Goal: Information Seeking & Learning: Learn about a topic

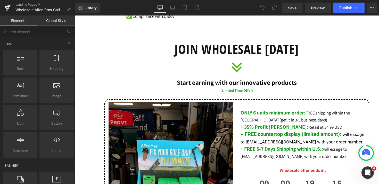
scroll to position [241, 0]
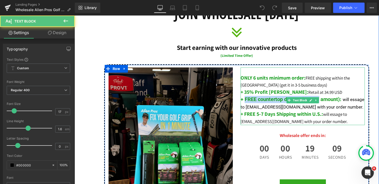
drag, startPoint x: 246, startPoint y: 100, endPoint x: 310, endPoint y: 109, distance: 64.6
click at [315, 107] on p "+ FREE countertop display (limited amount) : will essage to [EMAIL_ADDRESS][DOM…" at bounding box center [303, 103] width 124 height 14
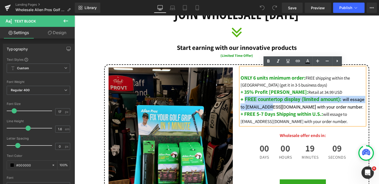
click at [261, 102] on b "+ FREE countertop display (limited amount) :" at bounding box center [291, 99] width 101 height 7
drag, startPoint x: 264, startPoint y: 109, endPoint x: 246, endPoint y: 102, distance: 19.9
click at [246, 102] on p "+ FREE countertop display (limited amount) : will essage to [EMAIL_ADDRESS][DOM…" at bounding box center [303, 103] width 124 height 14
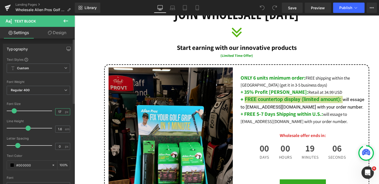
click at [60, 111] on input "17" at bounding box center [59, 111] width 9 height 6
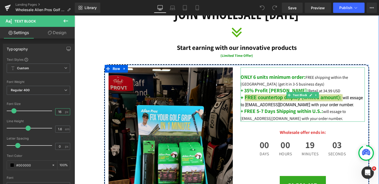
type input "16"
click at [270, 116] on p "+ FREE 5-7 Days Shipping within U.S.: will essage to [EMAIL_ADDRESS][DOMAIN_NAM…" at bounding box center [303, 115] width 124 height 14
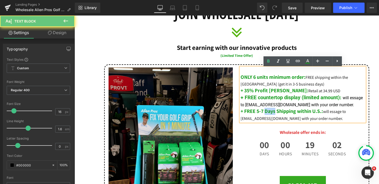
drag, startPoint x: 266, startPoint y: 114, endPoint x: 275, endPoint y: 114, distance: 9.0
click at [275, 114] on b "+ FREE 5-7 Days Shipping within U.S.:" at bounding box center [282, 111] width 83 height 7
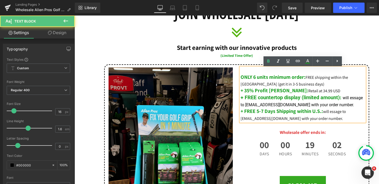
click at [301, 117] on p "+ FREE 5-7 Days Shipping within U.S.: will essage to [EMAIL_ADDRESS][DOMAIN_NAM…" at bounding box center [303, 115] width 124 height 14
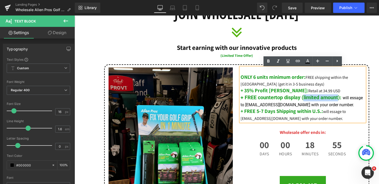
drag, startPoint x: 304, startPoint y: 99, endPoint x: 340, endPoint y: 99, distance: 36.1
click at [340, 99] on font "+ FREE countertop display (limited amount)" at bounding box center [290, 97] width 99 height 6
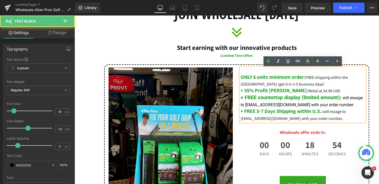
click at [322, 113] on b "+ FREE 5-7 Days Shipping within U.S.:" at bounding box center [282, 111] width 83 height 7
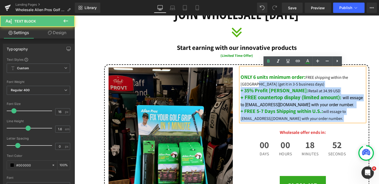
drag, startPoint x: 326, startPoint y: 120, endPoint x: 236, endPoint y: 86, distance: 96.1
click at [236, 86] on div "Image ONLY 6 units minimum order: FREE shipping within the [GEOGRAPHIC_DATA] (g…" at bounding box center [236, 160] width 265 height 193
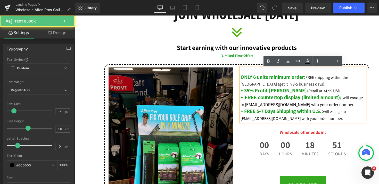
click at [247, 84] on span "FREE shipping within the [GEOGRAPHIC_DATA] (get it in 3-5 business days)" at bounding box center [295, 81] width 108 height 12
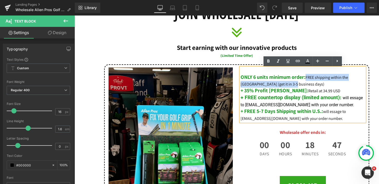
drag, startPoint x: 304, startPoint y: 86, endPoint x: 307, endPoint y: 78, distance: 8.8
click at [307, 78] on p "ONLY 6 units minimum order: FREE shipping within the [GEOGRAPHIC_DATA] (get it …" at bounding box center [303, 80] width 124 height 13
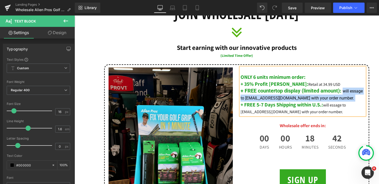
drag, startPoint x: 339, startPoint y: 101, endPoint x: 344, endPoint y: 93, distance: 8.9
click at [344, 93] on p "+ FREE countertop display (limited amount) : will essage to [EMAIL_ADDRESS][DOM…" at bounding box center [303, 94] width 124 height 14
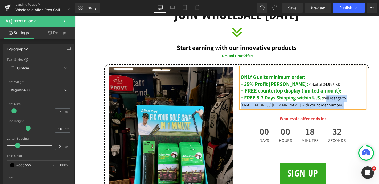
drag, startPoint x: 336, startPoint y: 105, endPoint x: 328, endPoint y: 102, distance: 9.1
click at [328, 102] on p "+ FREE 5-7 Days Shipping within U.S.: will essage to [EMAIL_ADDRESS][DOMAIN_NAM…" at bounding box center [303, 101] width 124 height 14
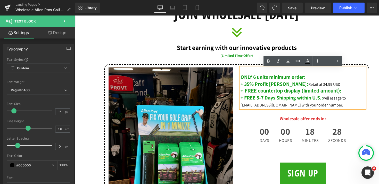
click at [331, 101] on p "+ FREE 5-7 Days Shipping within U.S.: will essage to [EMAIL_ADDRESS][DOMAIN_NAM…" at bounding box center [303, 101] width 124 height 14
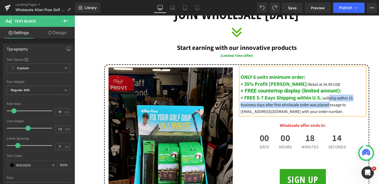
drag, startPoint x: 329, startPoint y: 106, endPoint x: 331, endPoint y: 102, distance: 3.9
click at [331, 102] on p "+ FREE 5-7 Days Shipping within U.S.: willship within 15 business days after fi…" at bounding box center [303, 104] width 124 height 20
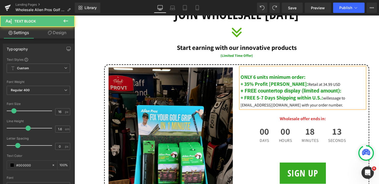
click at [344, 92] on p "+ FREE countertop display (limited amount) :" at bounding box center [303, 90] width 124 height 7
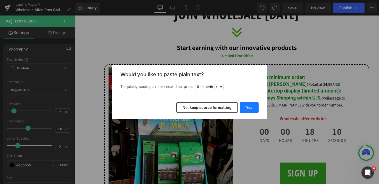
click at [250, 107] on button "Yes" at bounding box center [249, 107] width 19 height 10
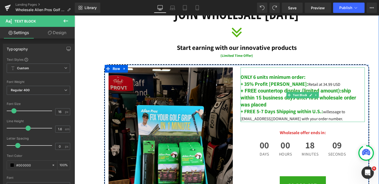
type input "1"
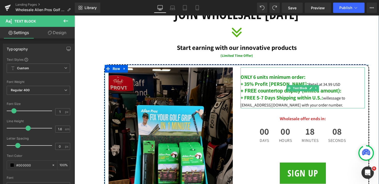
click at [355, 90] on p "+ FREE countertop display (limited amount) :" at bounding box center [303, 90] width 124 height 7
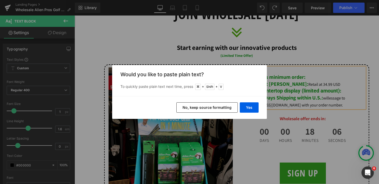
click at [213, 110] on button "No, keep source formatting" at bounding box center [206, 107] width 61 height 10
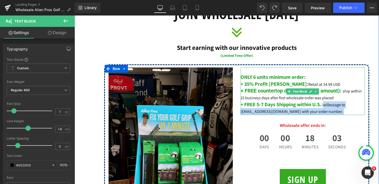
drag, startPoint x: 329, startPoint y: 113, endPoint x: 326, endPoint y: 107, distance: 6.2
click at [326, 107] on p "+ FREE 5-7 Days Shipping within U.S.: willessage to [EMAIL_ADDRESS][DOMAIN_NAME…" at bounding box center [303, 108] width 124 height 14
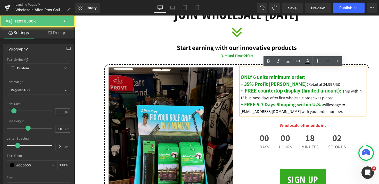
click at [332, 109] on p "+ FREE 5-7 Days Shipping within U.S.: willessage to [EMAIL_ADDRESS][DOMAIN_NAME…" at bounding box center [303, 108] width 124 height 14
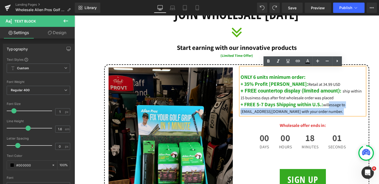
drag, startPoint x: 332, startPoint y: 111, endPoint x: 332, endPoint y: 107, distance: 4.6
click at [332, 107] on p "+ FREE 5-7 Days Shipping within U.S.: willessage to [EMAIL_ADDRESS][DOMAIN_NAME…" at bounding box center [303, 108] width 124 height 14
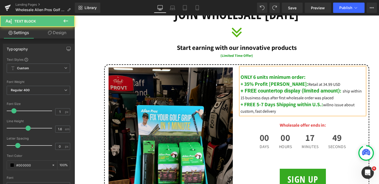
click at [316, 79] on p "ONLY 6 units minimum order:" at bounding box center [303, 77] width 124 height 7
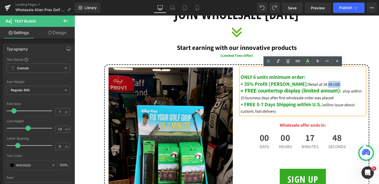
drag, startPoint x: 320, startPoint y: 85, endPoint x: 307, endPoint y: 85, distance: 12.1
click at [307, 85] on p "+ 35% Profit Margin: Retail at 34.99 USD" at bounding box center [303, 84] width 124 height 7
copy span "99 USD"
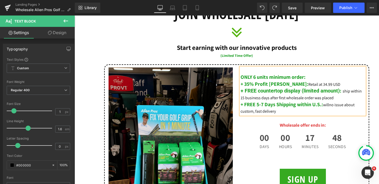
click at [314, 77] on p "ONLY 6 units minimum order:" at bounding box center [303, 77] width 124 height 7
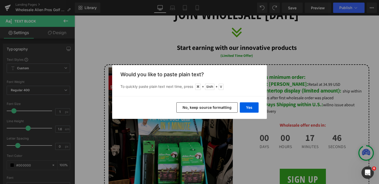
click at [208, 108] on button "No, keep source formatting" at bounding box center [206, 107] width 61 height 10
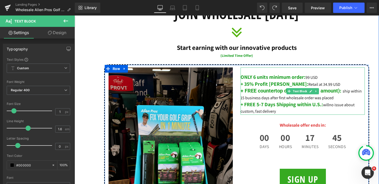
click at [328, 79] on p "ONLY 6 units minimum order: 99 USD" at bounding box center [303, 77] width 124 height 7
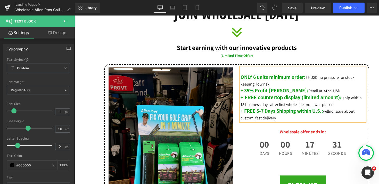
click at [320, 80] on span "99 USD no pressure for stock keeping, low risk" at bounding box center [298, 81] width 114 height 12
click at [332, 114] on p "+ FREE 5-7 Days Shipping within U.S.: willno issue about custom, fast delivery" at bounding box center [303, 114] width 124 height 13
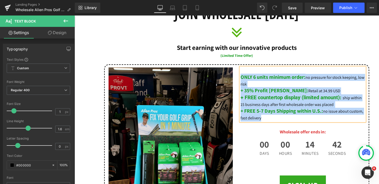
drag, startPoint x: 265, startPoint y: 120, endPoint x: 239, endPoint y: 78, distance: 48.7
click at [239, 78] on div "ONLY 6 units minimum order: no pressure for stock keeping, low risk + 35% Profi…" at bounding box center [303, 131] width 132 height 129
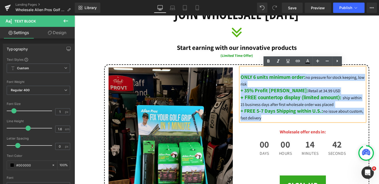
copy div "ONLY 6 units minimum order: no pressure for stock keeping, low risk + 35% Profi…"
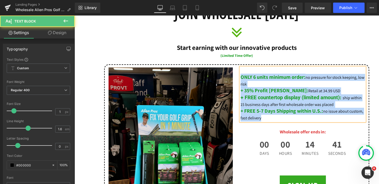
click at [241, 78] on span "ONLY 6 units minimum order:" at bounding box center [273, 77] width 65 height 7
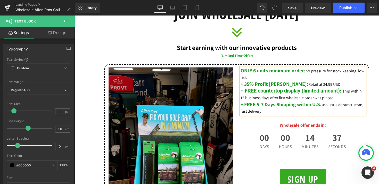
scroll to position [295, 0]
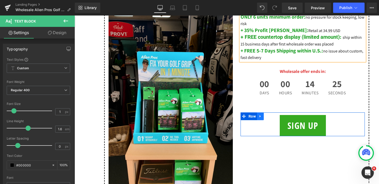
click at [261, 117] on icon at bounding box center [260, 116] width 1 height 2
click at [268, 118] on icon at bounding box center [267, 116] width 4 height 4
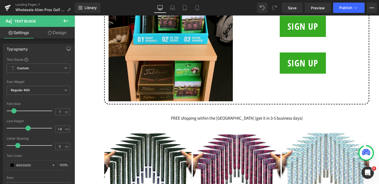
scroll to position [370, 0]
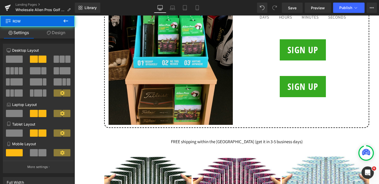
click at [305, 73] on div "ONLY 6 units minimum order: no pressure for stock keeping, low risk + 35% Profi…" at bounding box center [303, 17] width 132 height 159
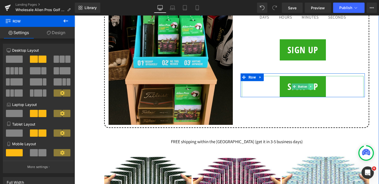
click at [312, 88] on icon at bounding box center [311, 86] width 3 height 3
click at [313, 88] on icon at bounding box center [313, 86] width 3 height 3
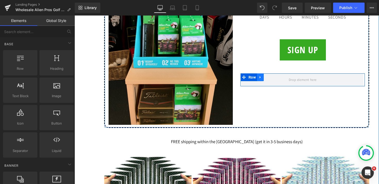
click at [262, 77] on icon at bounding box center [261, 77] width 4 height 4
click at [274, 77] on icon at bounding box center [274, 77] width 4 height 4
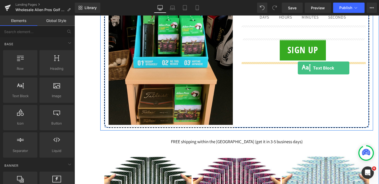
drag, startPoint x: 95, startPoint y: 105, endPoint x: 298, endPoint y: 68, distance: 206.1
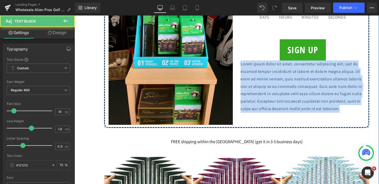
drag, startPoint x: 340, startPoint y: 111, endPoint x: 240, endPoint y: 66, distance: 110.6
click at [240, 66] on div "ONLY 6 units minimum order: no pressure for stock keeping, low risk + 35% Profi…" at bounding box center [303, 25] width 132 height 174
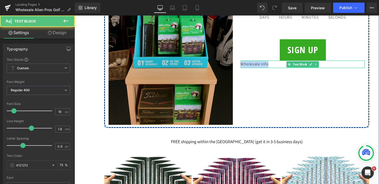
drag, startPoint x: 270, startPoint y: 65, endPoint x: 225, endPoint y: 65, distance: 45.4
click at [225, 65] on div "Image ONLY 6 units minimum order: no pressure for stock keeping, low risk + 35%…" at bounding box center [236, 31] width 265 height 193
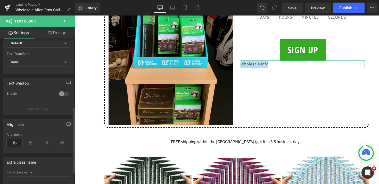
scroll to position [164, 0]
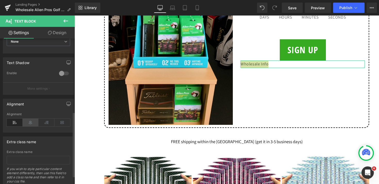
click at [30, 125] on icon at bounding box center [31, 122] width 16 height 8
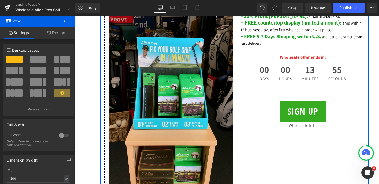
scroll to position [276, 0]
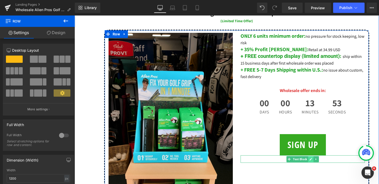
click at [310, 160] on icon at bounding box center [311, 159] width 3 height 3
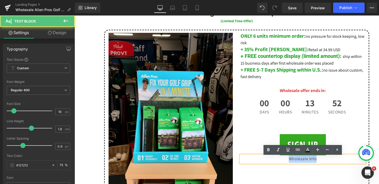
drag, startPoint x: 318, startPoint y: 161, endPoint x: 273, endPoint y: 161, distance: 45.7
click at [273, 161] on p "Wholesale Info" at bounding box center [303, 158] width 124 height 7
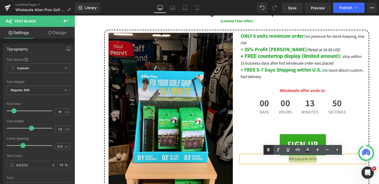
click at [268, 151] on icon at bounding box center [269, 149] width 2 height 3
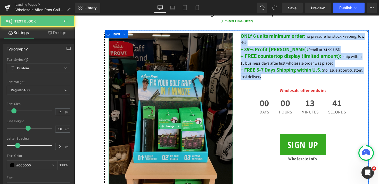
drag, startPoint x: 274, startPoint y: 78, endPoint x: 229, endPoint y: 36, distance: 61.1
click at [229, 36] on div "Image ONLY 6 units minimum order: no pressure for stock keeping, low risk + 35%…" at bounding box center [236, 126] width 265 height 193
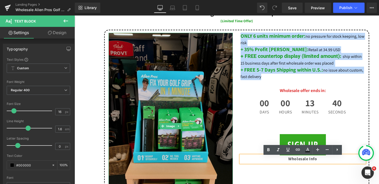
copy div "ONLY 6 units minimum order: no pressure for stock keeping, low risk + 35% Profi…"
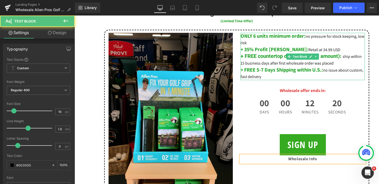
click at [311, 40] on p "ONLY 6 units minimum order: no pressure for stock keeping, low risk" at bounding box center [303, 39] width 124 height 13
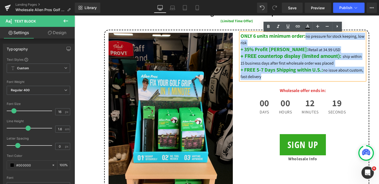
drag, startPoint x: 307, startPoint y: 38, endPoint x: 365, endPoint y: 41, distance: 57.9
click at [365, 41] on div "ONLY 6 units minimum order: no pressure for stock keeping, low risk + 35% Profi…" at bounding box center [303, 56] width 124 height 47
click at [359, 42] on p "ONLY 6 units minimum order: no pressure for stock keeping, low risk" at bounding box center [303, 39] width 124 height 13
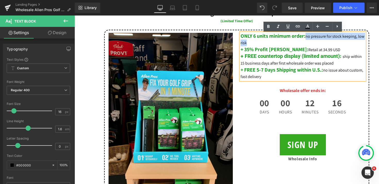
drag, startPoint x: 323, startPoint y: 45, endPoint x: 309, endPoint y: 38, distance: 16.3
click at [309, 38] on p "ONLY 6 units minimum order: no pressure for stock keeping, low risk" at bounding box center [303, 39] width 124 height 13
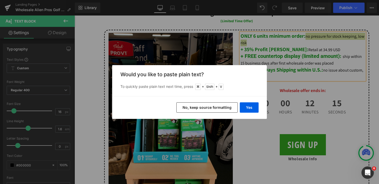
click at [220, 107] on button "No, keep source formatting" at bounding box center [206, 107] width 61 height 10
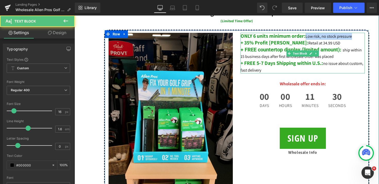
drag, startPoint x: 353, startPoint y: 38, endPoint x: 308, endPoint y: 38, distance: 45.1
click at [308, 38] on span "Low risk, no stock pressure" at bounding box center [329, 36] width 46 height 5
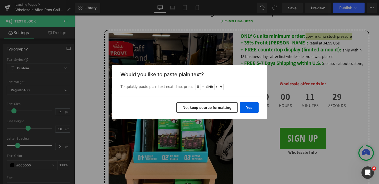
click at [228, 108] on button "No, keep source formatting" at bounding box center [206, 107] width 61 height 10
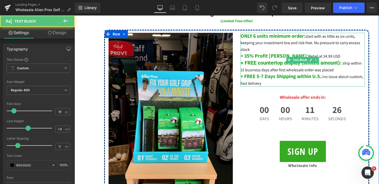
click at [256, 50] on p "ONLY 6 units minimum order: start with as little as six units, keeping your inv…" at bounding box center [303, 43] width 124 height 20
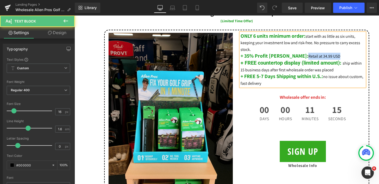
drag, startPoint x: 321, startPoint y: 58, endPoint x: 287, endPoint y: 58, distance: 33.8
click at [287, 58] on p "+ 35% Profit Margin: Retail at 34.99 USD" at bounding box center [303, 56] width 124 height 7
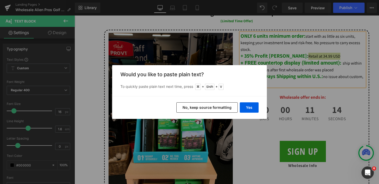
click at [210, 108] on button "No, keep source formatting" at bounding box center [206, 107] width 61 height 10
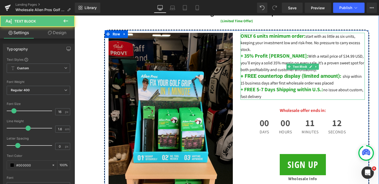
click at [336, 61] on span "With a retail price of $34.99 USD, you’ll enjoy a solid 35% margin on every sal…" at bounding box center [303, 62] width 124 height 19
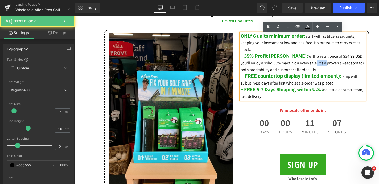
drag, startPoint x: 296, startPoint y: 65, endPoint x: 307, endPoint y: 65, distance: 11.4
click at [307, 65] on span "With a retail price of $34.99 USD, you’ll enjoy a solid 35% margin on every sal…" at bounding box center [303, 62] width 124 height 19
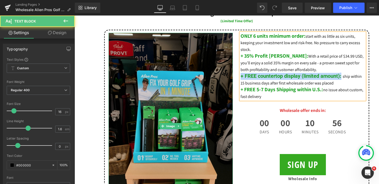
drag, startPoint x: 343, startPoint y: 77, endPoint x: 215, endPoint y: 77, distance: 127.7
click at [215, 77] on div "Image ONLY 6 units minimum order: start with as little as six units, keeping yo…" at bounding box center [236, 126] width 265 height 193
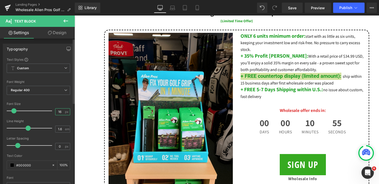
click at [60, 113] on input "16" at bounding box center [59, 111] width 9 height 6
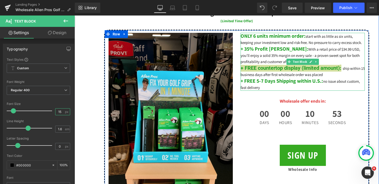
type input "15"
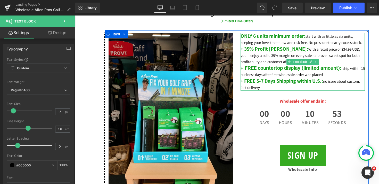
click at [274, 80] on b "+ FREE 5-7 Days Shipping within U.S.:" at bounding box center [282, 80] width 83 height 7
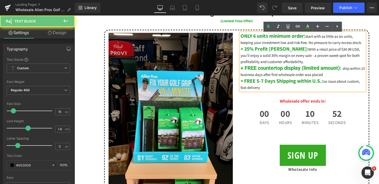
click at [276, 72] on p "+ FREE countertop display (limited amount) : ship within 15 business days after…" at bounding box center [303, 71] width 124 height 13
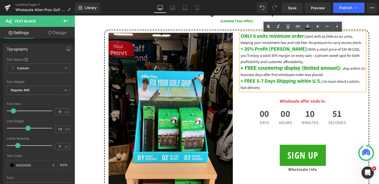
click at [276, 68] on font "+ FREE countertop display (limited amount)" at bounding box center [290, 68] width 99 height 6
click at [291, 8] on span "Save" at bounding box center [292, 7] width 9 height 5
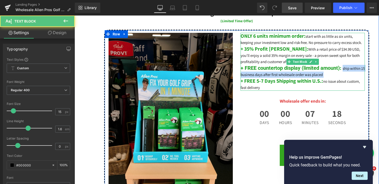
drag, startPoint x: 336, startPoint y: 75, endPoint x: 344, endPoint y: 69, distance: 9.7
click at [344, 69] on p "+ FREE countertop display (limited amount) : ship within 15 business days after…" at bounding box center [303, 71] width 124 height 13
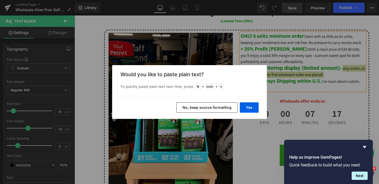
click at [218, 107] on button "No, keep source formatting" at bounding box center [206, 107] width 61 height 10
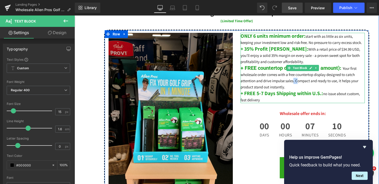
drag, startPoint x: 294, startPoint y: 83, endPoint x: 297, endPoint y: 83, distance: 3.6
click at [297, 83] on span "Your first wholesale order comes with a free countertop display designed to cat…" at bounding box center [300, 77] width 118 height 23
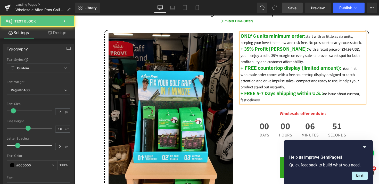
drag, startPoint x: 327, startPoint y: 97, endPoint x: 326, endPoint y: 95, distance: 2.7
click at [326, 95] on p "+ FREE 5-7 Days Shipping within U.S.: no issue about custom, fast delivery" at bounding box center [303, 96] width 124 height 13
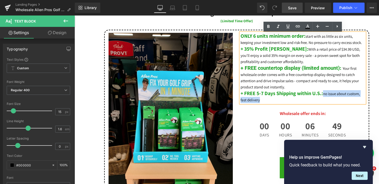
drag, startPoint x: 325, startPoint y: 98, endPoint x: 326, endPoint y: 95, distance: 2.9
click at [326, 95] on p "+ FREE 5-7 Days Shipping within U.S.: no issue about custom, fast delivery" at bounding box center [303, 96] width 124 height 13
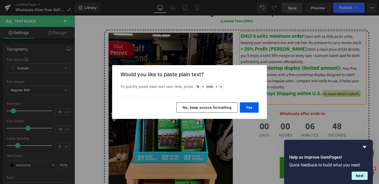
click at [220, 107] on button "No, keep source formatting" at bounding box center [206, 107] width 61 height 10
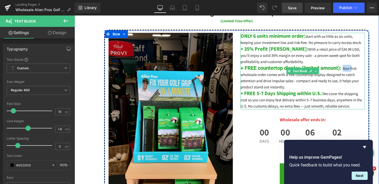
drag, startPoint x: 352, startPoint y: 70, endPoint x: 344, endPoint y: 70, distance: 8.3
click at [344, 70] on span "Your first wholesale order comes with a free countertop display designed to cat…" at bounding box center [300, 77] width 118 height 23
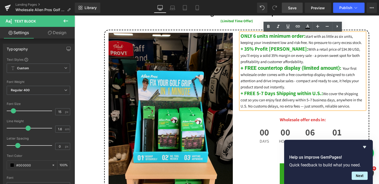
click at [341, 90] on p "+ FREE countertop display (limited amount) : Your first wholesale order comes w…" at bounding box center [303, 77] width 124 height 25
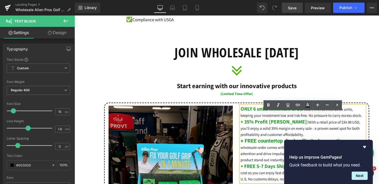
scroll to position [197, 0]
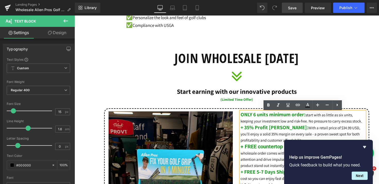
click at [241, 116] on span "ONLY 6 units minimum order:" at bounding box center [273, 114] width 65 height 7
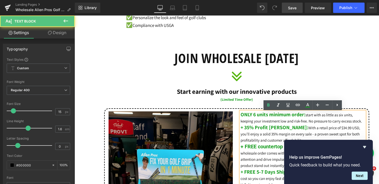
scroll to position [204, 0]
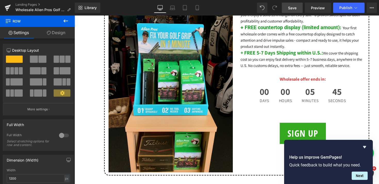
scroll to position [308, 0]
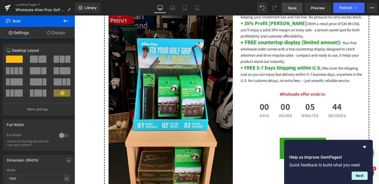
click at [293, 6] on span "Save" at bounding box center [292, 7] width 9 height 5
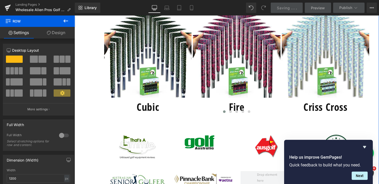
scroll to position [421, 0]
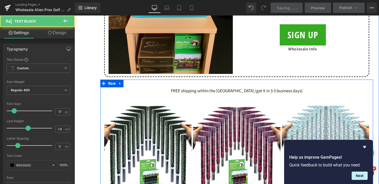
click at [201, 92] on span "FREE shipping within the [GEOGRAPHIC_DATA] (get it in 3-5 business days)" at bounding box center [237, 91] width 132 height 6
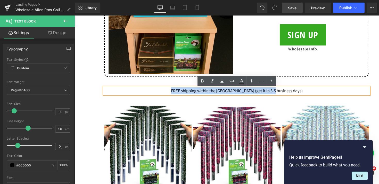
drag, startPoint x: 186, startPoint y: 92, endPoint x: 315, endPoint y: 92, distance: 129.2
click at [315, 92] on p "FREE shipping within the [GEOGRAPHIC_DATA] (get it in 3-5 business days)" at bounding box center [236, 90] width 265 height 7
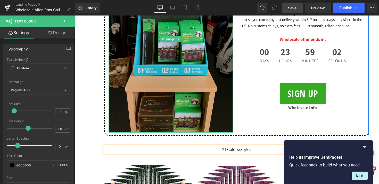
scroll to position [430, 0]
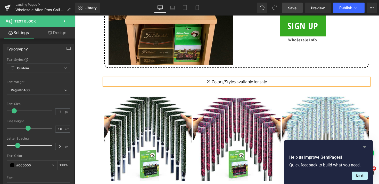
click at [365, 147] on icon "Hide survey" at bounding box center [364, 147] width 3 height 2
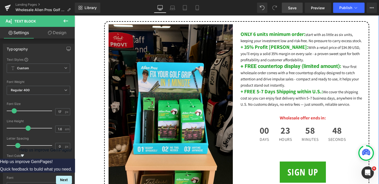
scroll to position [279, 0]
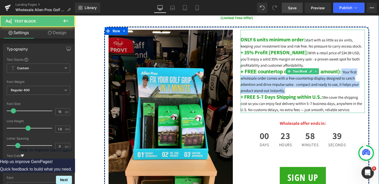
drag, startPoint x: 340, startPoint y: 89, endPoint x: 342, endPoint y: 74, distance: 15.1
click at [342, 74] on p "+ FREE countertop display (limited amount) : Your first wholesale order comes w…" at bounding box center [303, 80] width 124 height 25
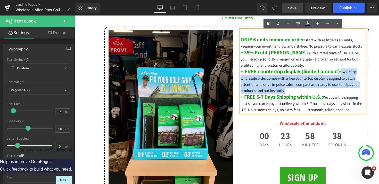
copy p "Your first wholesale order comes with a free countertop display designed to cat…"
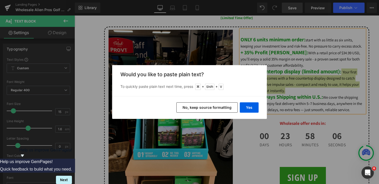
click at [221, 108] on button "No, keep source formatting" at bounding box center [206, 107] width 61 height 10
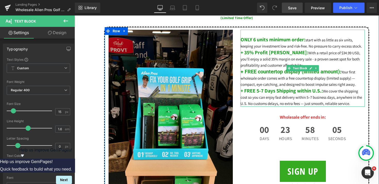
click at [351, 81] on span "Your first wholesale order comes with a free countertop display (limited supply…" at bounding box center [298, 77] width 115 height 17
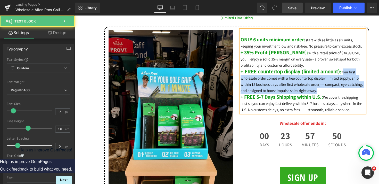
drag, startPoint x: 321, startPoint y: 92, endPoint x: 343, endPoint y: 73, distance: 29.1
click at [343, 73] on p "+ FREE countertop display (limited amount) : Your first wholesale order comes w…" at bounding box center [303, 80] width 124 height 25
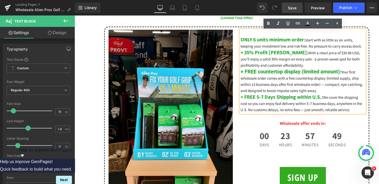
click at [342, 73] on b "+ FREE countertop display (limited amount) :" at bounding box center [291, 71] width 101 height 7
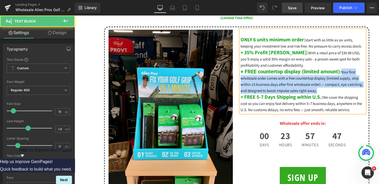
drag, startPoint x: 328, startPoint y: 92, endPoint x: 344, endPoint y: 75, distance: 23.4
click at [344, 75] on p "+ FREE countertop display (limited amount) : Your first wholesale order comes w…" at bounding box center [303, 80] width 124 height 25
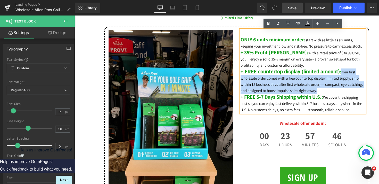
copy span "Your first wholesale order comes with a free countertop display (limited supply…"
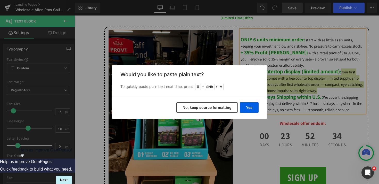
click at [216, 108] on button "No, keep source formatting" at bounding box center [206, 107] width 61 height 10
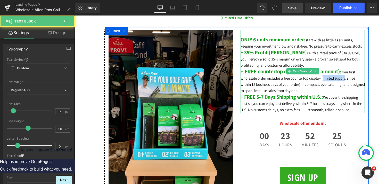
drag, startPoint x: 323, startPoint y: 80, endPoint x: 345, endPoint y: 80, distance: 21.9
click at [345, 80] on span "Your first wholesale order includes a free countertop display (limited supply, …" at bounding box center [303, 80] width 124 height 23
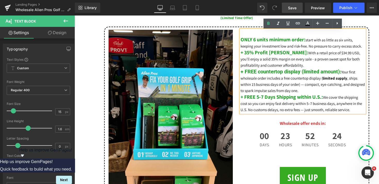
click at [330, 90] on p "+ FREE countertop display (limited amount) : Your first wholesale order include…" at bounding box center [303, 80] width 124 height 25
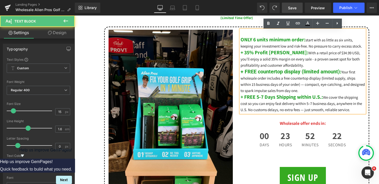
click at [328, 90] on p "+ FREE countertop display (limited amount) : Your first wholesale order include…" at bounding box center [303, 80] width 124 height 25
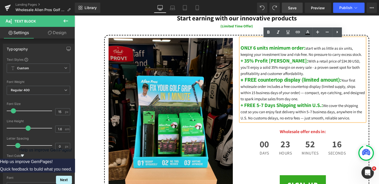
scroll to position [270, 0]
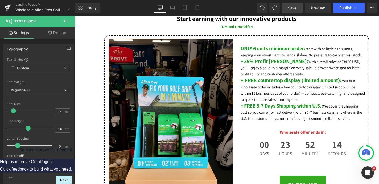
click at [295, 9] on span "Save" at bounding box center [292, 7] width 9 height 5
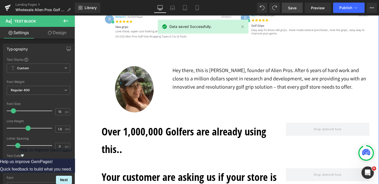
scroll to position [799, 0]
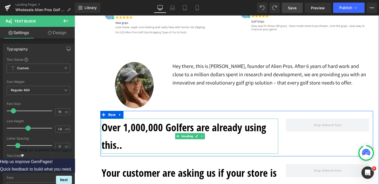
click at [140, 146] on h1 "Over 1,000,000 Golfers are already using this.." at bounding box center [190, 135] width 177 height 35
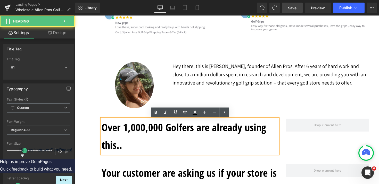
click at [134, 149] on h1 "Over 1,000,000 Golfers are already using this.." at bounding box center [190, 135] width 177 height 35
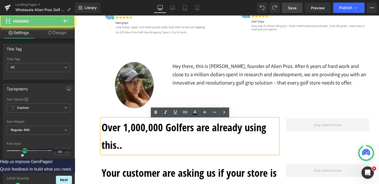
paste div
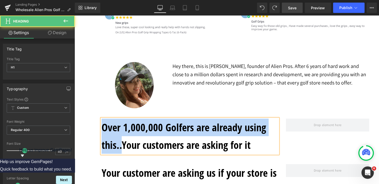
drag, startPoint x: 122, startPoint y: 148, endPoint x: 87, endPoint y: 117, distance: 46.6
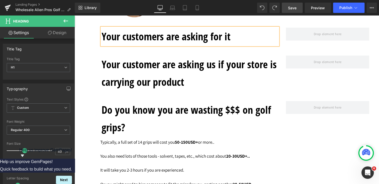
scroll to position [928, 0]
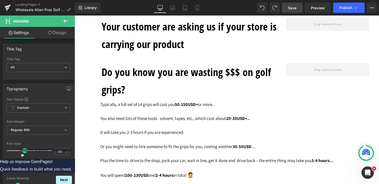
click at [128, 118] on p "You also need lots of those tools - solvent, tapes, etc., which cost about 20-3…" at bounding box center [236, 118] width 273 height 7
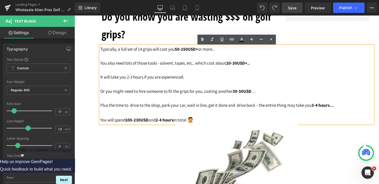
scroll to position [984, 0]
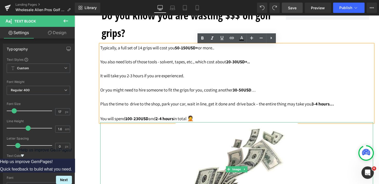
click at [327, 131] on div at bounding box center [236, 169] width 273 height 94
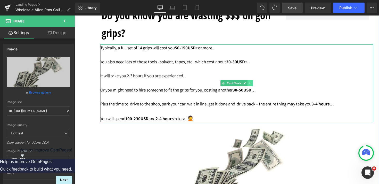
click at [251, 85] on icon at bounding box center [250, 83] width 3 height 3
click at [248, 84] on icon at bounding box center [247, 83] width 3 height 3
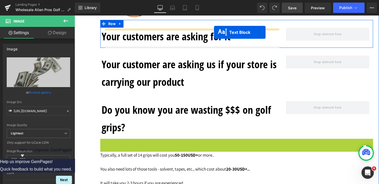
scroll to position [875, 0]
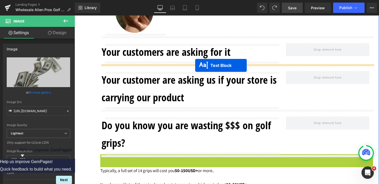
drag, startPoint x: 215, startPoint y: 158, endPoint x: 195, endPoint y: 65, distance: 95.1
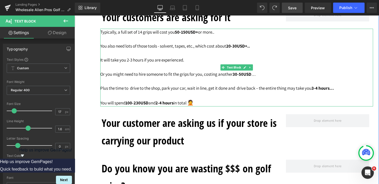
scroll to position [906, 0]
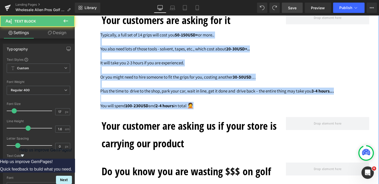
drag, startPoint x: 201, startPoint y: 106, endPoint x: 99, endPoint y: 37, distance: 123.3
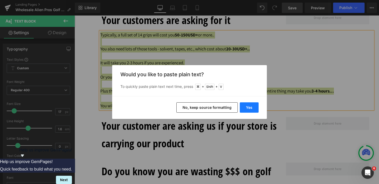
click at [248, 110] on button "Yes" at bounding box center [249, 107] width 19 height 10
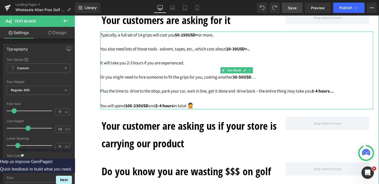
click at [196, 99] on p at bounding box center [236, 98] width 273 height 7
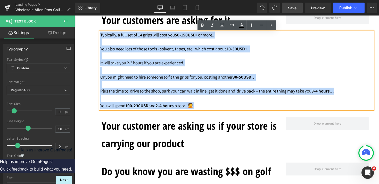
drag, startPoint x: 198, startPoint y: 104, endPoint x: 95, endPoint y: 38, distance: 121.2
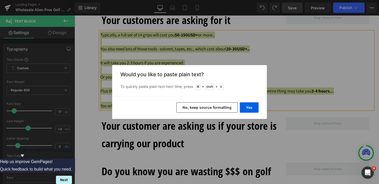
click at [204, 109] on button "No, keep source formatting" at bounding box center [206, 107] width 61 height 10
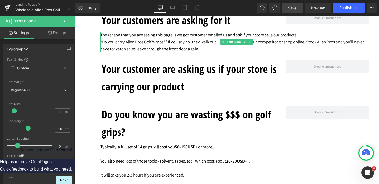
click at [328, 36] on p "The reason that you are seeing this page is we got customer emailed us and ask …" at bounding box center [236, 34] width 273 height 7
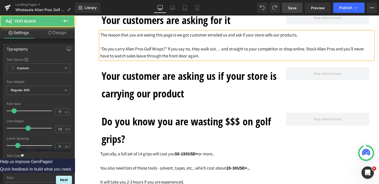
click at [310, 51] on p "“Do you carry Alien Pros Golf Wraps?” If you say no, they walk out… and straigh…" at bounding box center [236, 52] width 273 height 14
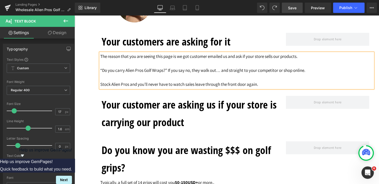
scroll to position [881, 0]
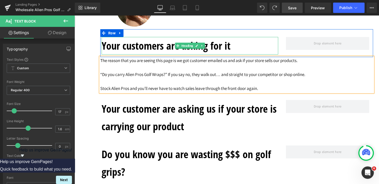
click at [228, 50] on h1 "Your customers are asking for it" at bounding box center [190, 46] width 177 height 18
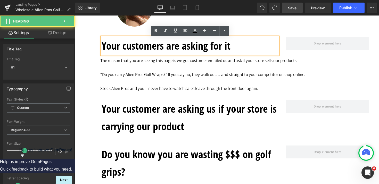
click at [239, 48] on h1 "Your customers are asking for it" at bounding box center [190, 46] width 177 height 18
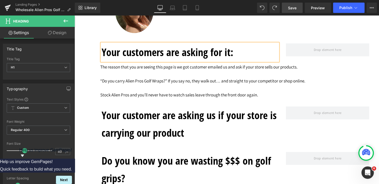
scroll to position [893, 0]
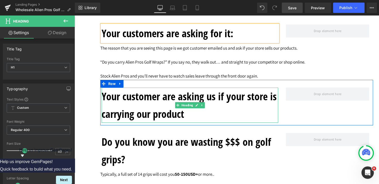
click at [184, 120] on h1 "Your customer are asking us if your store is carrying our product" at bounding box center [190, 104] width 177 height 35
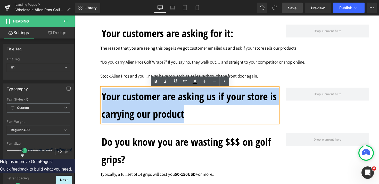
drag, startPoint x: 188, startPoint y: 116, endPoint x: 214, endPoint y: 122, distance: 26.9
click at [214, 122] on h1 "Your customer are asking us if your store is carrying our product" at bounding box center [190, 104] width 177 height 35
paste div
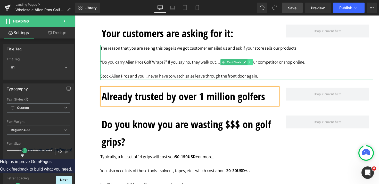
click at [251, 63] on icon at bounding box center [250, 62] width 3 height 3
click at [248, 62] on icon at bounding box center [247, 62] width 3 height 3
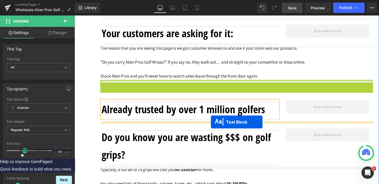
drag, startPoint x: 223, startPoint y: 98, endPoint x: 211, endPoint y: 122, distance: 26.9
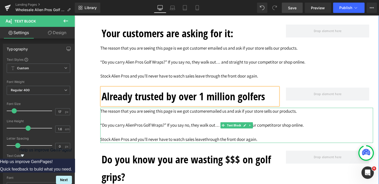
click at [168, 135] on p at bounding box center [236, 131] width 273 height 7
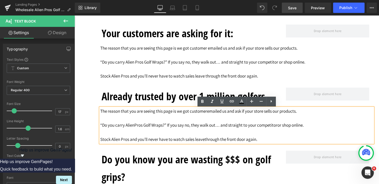
click at [157, 134] on p at bounding box center [236, 131] width 273 height 7
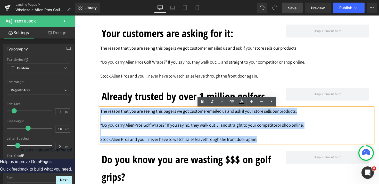
drag, startPoint x: 263, startPoint y: 141, endPoint x: 97, endPoint y: 111, distance: 169.1
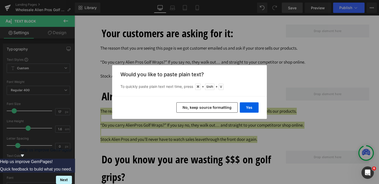
click at [203, 108] on button "No, keep source formatting" at bounding box center [206, 107] width 61 height 10
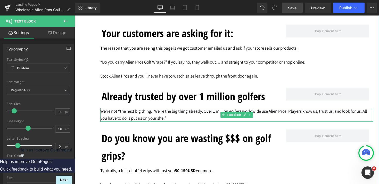
click at [186, 114] on p "We’re not “the next big thing.” We’re the big thing already. Over 1 million gol…" at bounding box center [236, 115] width 273 height 14
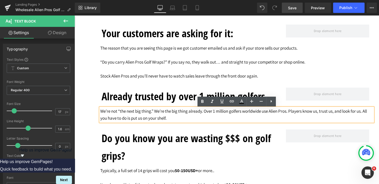
click at [205, 112] on p "We’re not “the next big thing.” We’re the big thing already. Over 1 million gol…" at bounding box center [236, 115] width 273 height 14
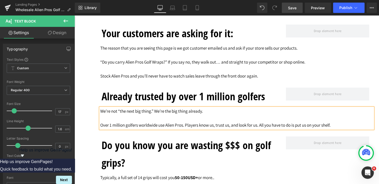
click at [187, 127] on p "Over 1 million golfers worldwide use Alien Pros. Players know us, trust us, and…" at bounding box center [236, 125] width 273 height 7
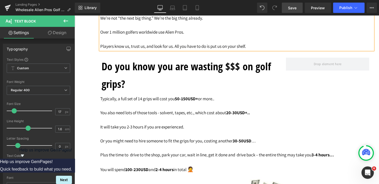
scroll to position [904, 0]
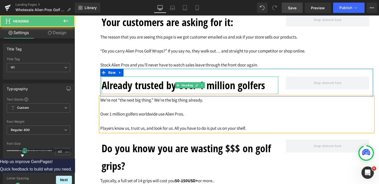
click at [265, 90] on h1 "Already trusted by over 1 million golfers" at bounding box center [190, 85] width 177 height 18
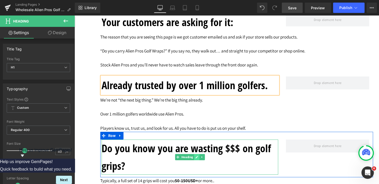
scroll to position [938, 0]
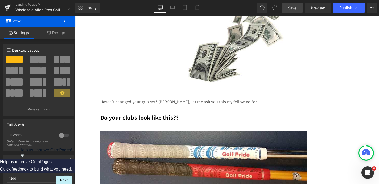
scroll to position [1129, 0]
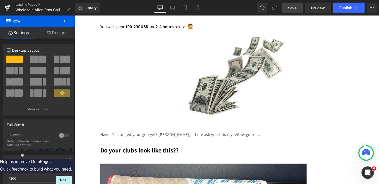
drag, startPoint x: 293, startPoint y: 4, endPoint x: 138, endPoint y: 95, distance: 179.8
click at [293, 4] on link "Save" at bounding box center [292, 8] width 21 height 10
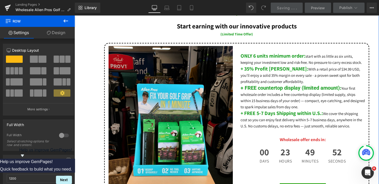
scroll to position [239, 0]
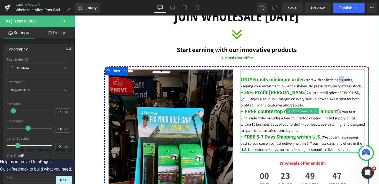
drag, startPoint x: 345, startPoint y: 82, endPoint x: 340, endPoint y: 82, distance: 4.7
click at [340, 82] on span "start with as little as six units, keeping your investment low and risk-free. N…" at bounding box center [302, 82] width 122 height 11
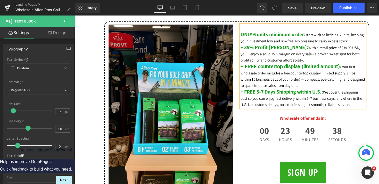
scroll to position [282, 0]
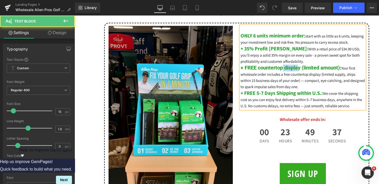
drag, startPoint x: 298, startPoint y: 69, endPoint x: 281, endPoint y: 69, distance: 16.3
click at [281, 69] on font "+ FREE countertop display (limited amount)" at bounding box center [290, 67] width 99 height 6
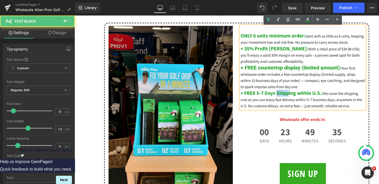
drag, startPoint x: 277, startPoint y: 94, endPoint x: 291, endPoint y: 94, distance: 13.4
click at [291, 94] on b "+ FREE 5-7 Days Shipping within U.S.:" at bounding box center [282, 93] width 83 height 7
drag, startPoint x: 272, startPoint y: 47, endPoint x: 280, endPoint y: 47, distance: 7.7
click at [280, 47] on span "+ 35% Profit [PERSON_NAME]:" at bounding box center [275, 48] width 68 height 7
click at [286, 63] on p "+ 35% Profit Margin: With a retail price of $34.99 USD, you’ll enjoy a solid 35…" at bounding box center [303, 54] width 124 height 19
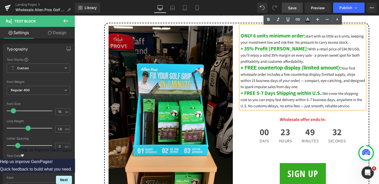
click at [292, 7] on span "Save" at bounding box center [292, 7] width 9 height 5
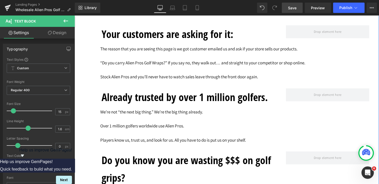
scroll to position [893, 0]
